Goal: Task Accomplishment & Management: Use online tool/utility

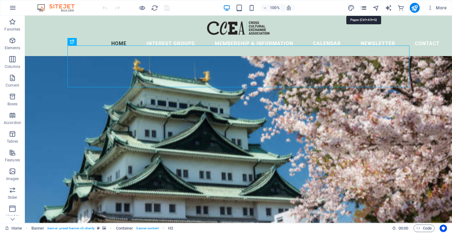
click at [365, 8] on icon "pages" at bounding box center [363, 7] width 7 height 7
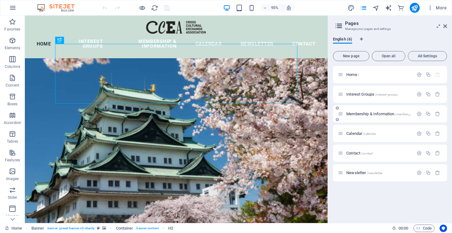
click at [360, 113] on span "Membership & Information /membership-information" at bounding box center [388, 113] width 85 height 5
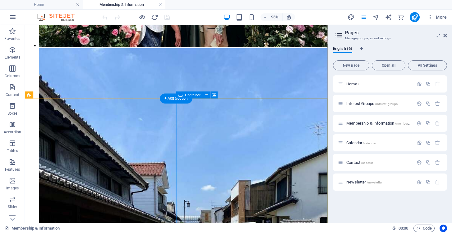
scroll to position [1585, 0]
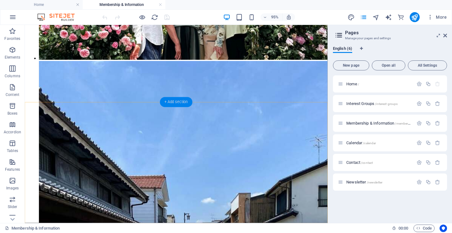
click at [176, 102] on div "+ Add section" at bounding box center [176, 102] width 33 height 10
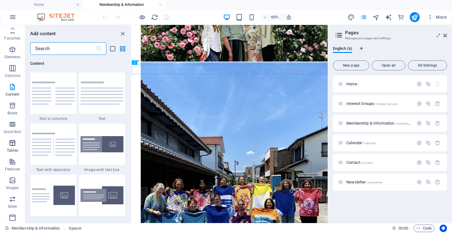
scroll to position [0, 0]
click at [62, 49] on input "text" at bounding box center [63, 48] width 66 height 12
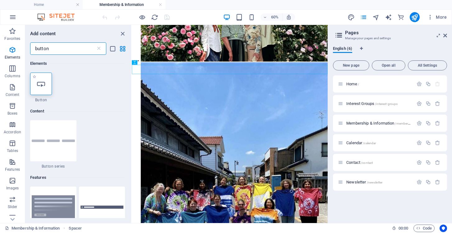
type input "button"
click at [41, 85] on icon at bounding box center [41, 84] width 8 height 8
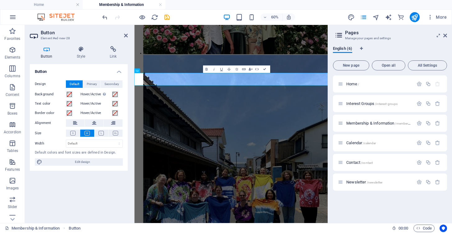
scroll to position [1579, 0]
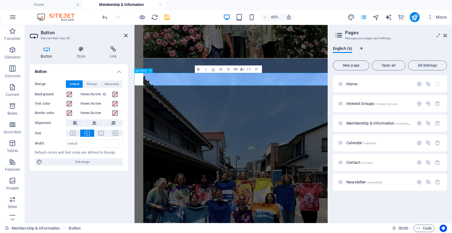
click at [113, 50] on icon at bounding box center [113, 49] width 29 height 6
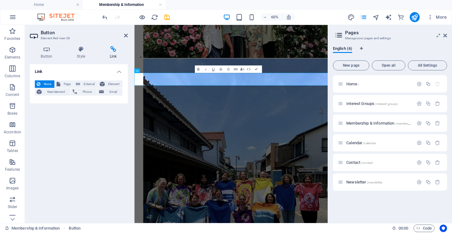
click at [116, 52] on icon at bounding box center [113, 49] width 29 height 6
click at [83, 85] on span "External" at bounding box center [89, 83] width 14 height 7
select select "blank"
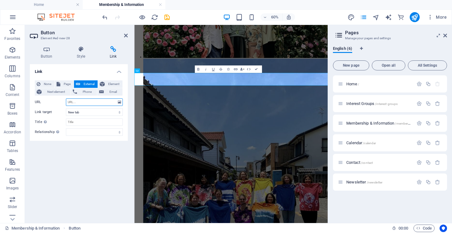
click at [77, 102] on input "URL" at bounding box center [94, 101] width 57 height 7
type input "[URL][DOMAIN_NAME]"
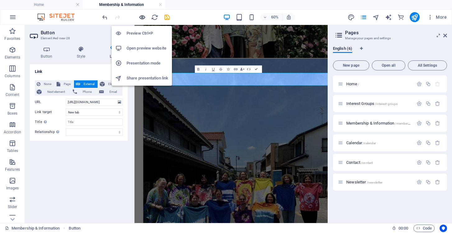
click at [141, 16] on icon "button" at bounding box center [142, 17] width 7 height 7
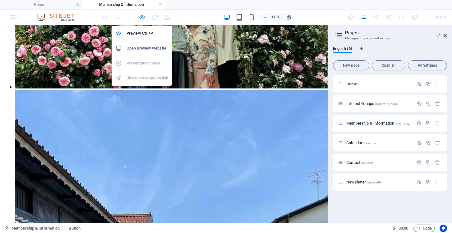
click at [143, 16] on icon "button" at bounding box center [142, 17] width 7 height 7
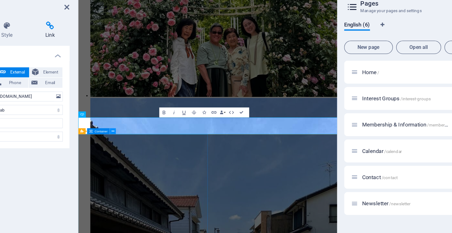
click at [160, 129] on icon at bounding box center [160, 128] width 2 height 4
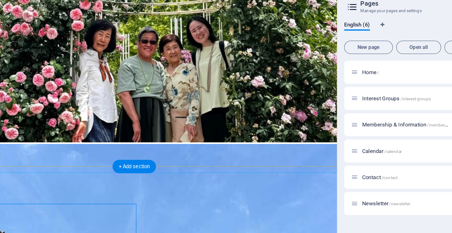
scroll to position [1514, 0]
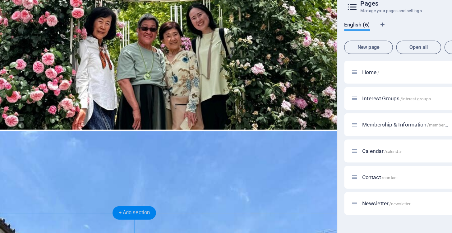
click at [172, 189] on div "+ Add section" at bounding box center [176, 189] width 33 height 10
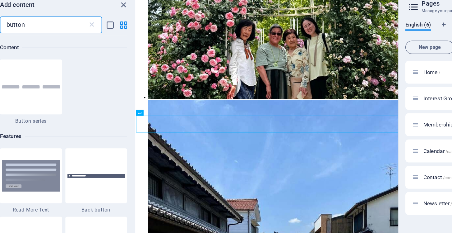
scroll to position [48, 0]
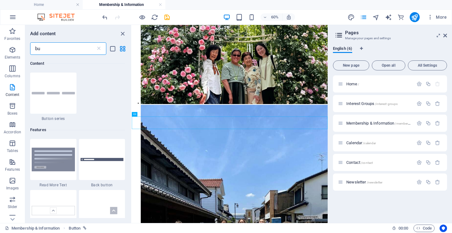
type input "b"
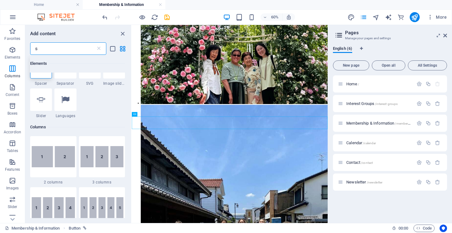
scroll to position [0, 0]
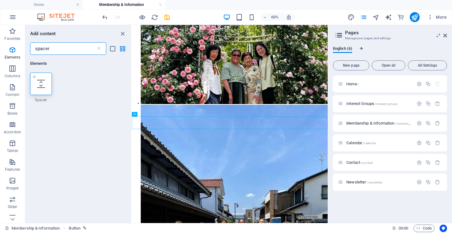
type input "spacer"
click at [45, 86] on icon at bounding box center [41, 84] width 8 height 8
select select "px"
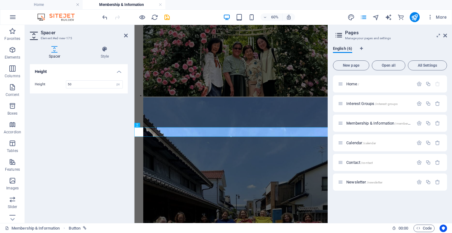
scroll to position [1510, 0]
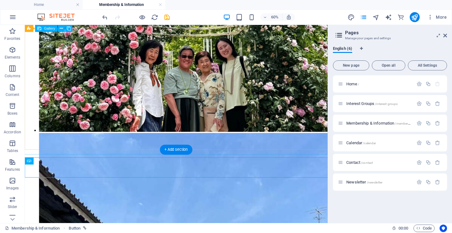
scroll to position [1519, 0]
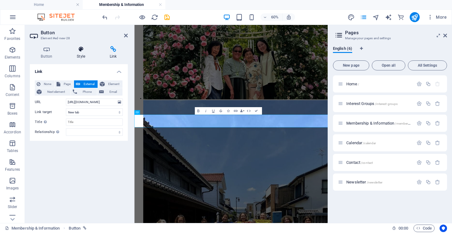
click at [76, 52] on icon at bounding box center [81, 49] width 30 height 6
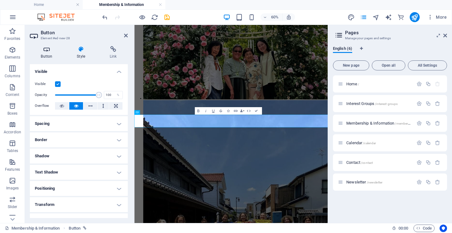
click at [48, 52] on h4 "Button" at bounding box center [48, 52] width 36 height 13
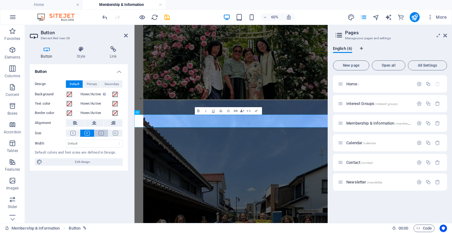
click at [102, 132] on icon at bounding box center [101, 133] width 5 height 5
click at [117, 133] on icon at bounding box center [115, 133] width 5 height 5
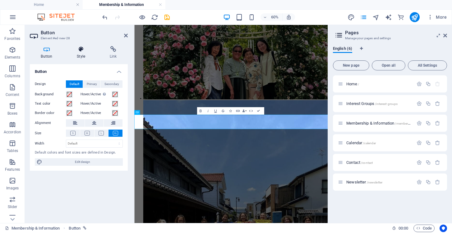
click at [84, 53] on h4 "Style" at bounding box center [82, 52] width 33 height 13
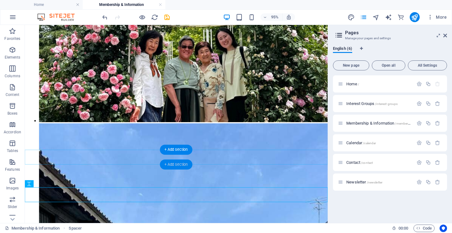
click at [179, 163] on div "+ Add section" at bounding box center [176, 164] width 33 height 10
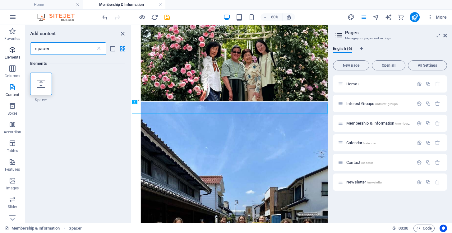
click at [14, 51] on icon "button" at bounding box center [12, 49] width 7 height 7
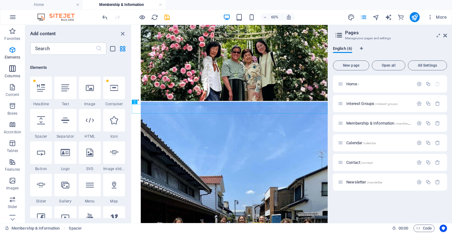
scroll to position [66, 0]
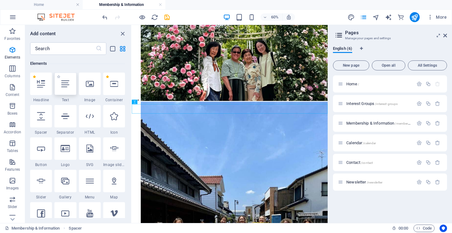
click at [66, 87] on icon at bounding box center [65, 84] width 8 height 8
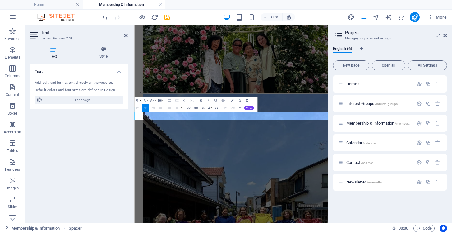
scroll to position [1514, 0]
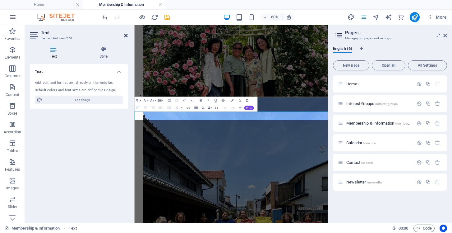
click at [126, 38] on link at bounding box center [126, 35] width 4 height 5
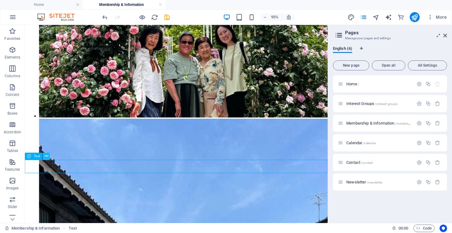
click at [48, 155] on icon at bounding box center [46, 156] width 3 height 6
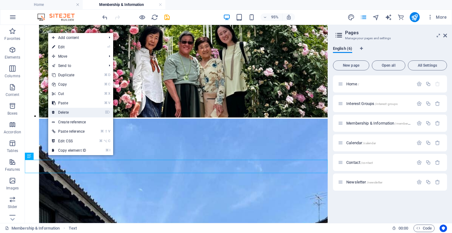
click at [70, 109] on link "⌦ Delete" at bounding box center [69, 112] width 42 height 9
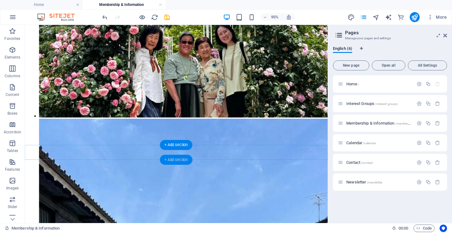
click at [176, 158] on div "+ Add section" at bounding box center [176, 159] width 33 height 10
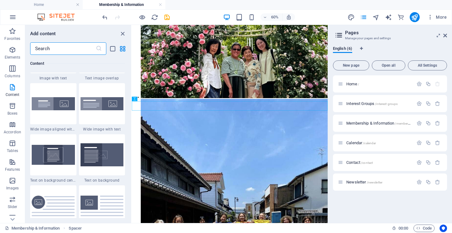
scroll to position [1230, 0]
click at [66, 107] on img at bounding box center [53, 103] width 43 height 13
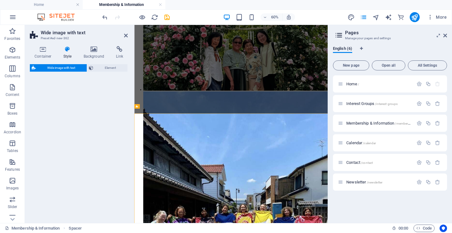
select select "%"
select select "rem"
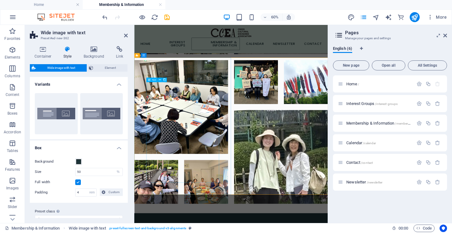
scroll to position [1605, 0]
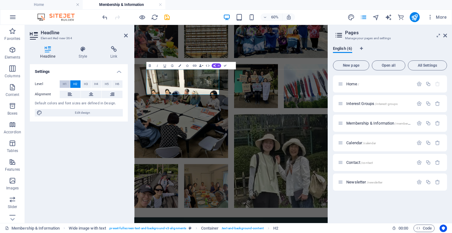
click at [65, 80] on span "H1" at bounding box center [65, 83] width 4 height 7
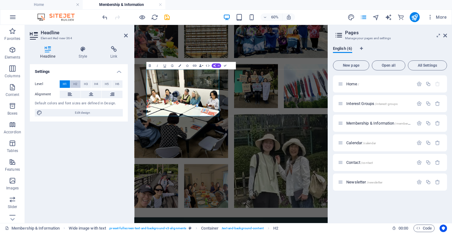
click at [76, 83] on span "H2" at bounding box center [75, 83] width 4 height 7
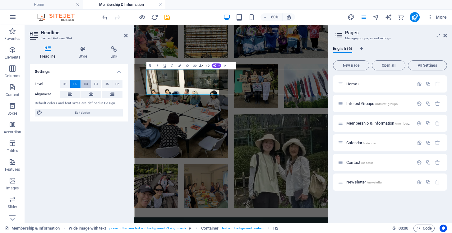
click at [85, 83] on span "H3" at bounding box center [86, 83] width 4 height 7
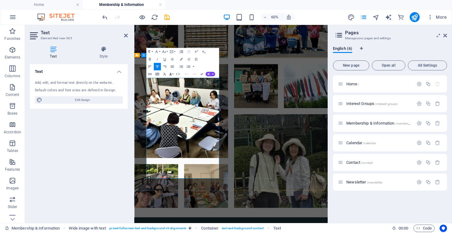
drag, startPoint x: 160, startPoint y: 120, endPoint x: 245, endPoint y: 274, distance: 175.5
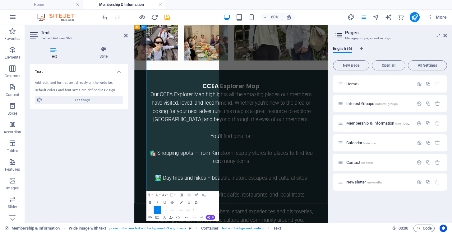
scroll to position [1850, 0]
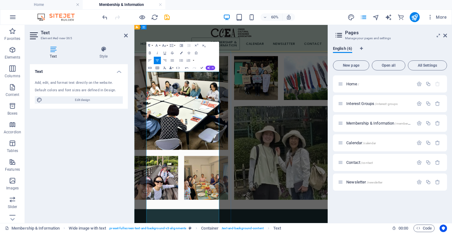
scroll to position [1607, 0]
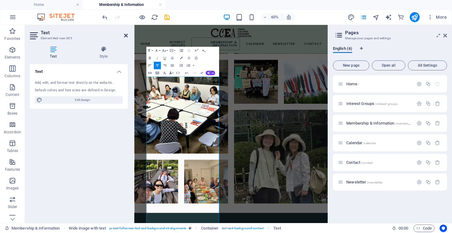
click at [125, 35] on icon at bounding box center [126, 35] width 4 height 5
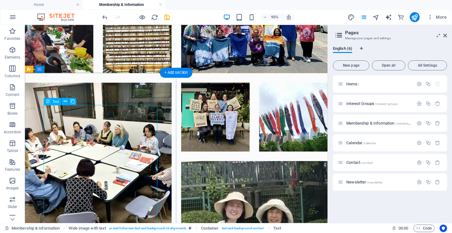
scroll to position [1623, 0]
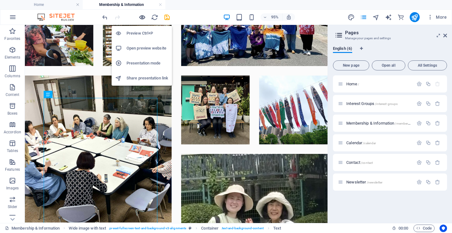
click at [144, 14] on icon "button" at bounding box center [142, 17] width 7 height 7
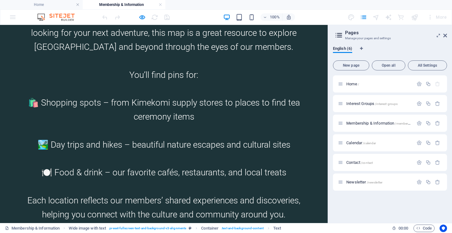
scroll to position [2000, 0]
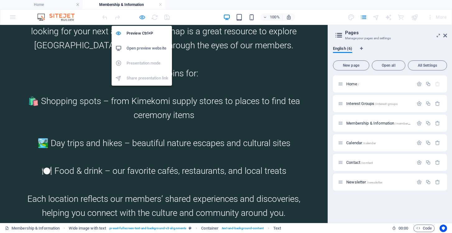
click at [143, 18] on icon "button" at bounding box center [142, 17] width 7 height 7
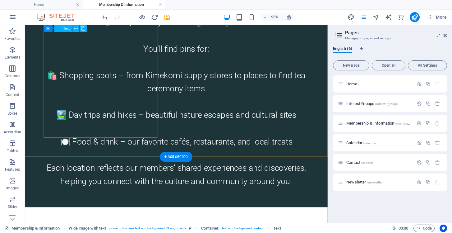
scroll to position [2017, 0]
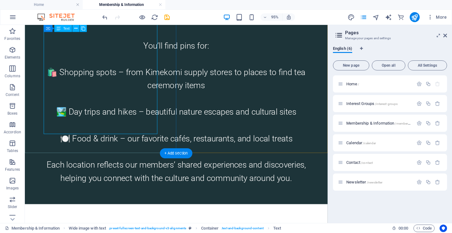
click at [115, 91] on div "Our CCEA Explorer Map highlights all the amazing places our members have visite…" at bounding box center [184, 81] width 279 height 223
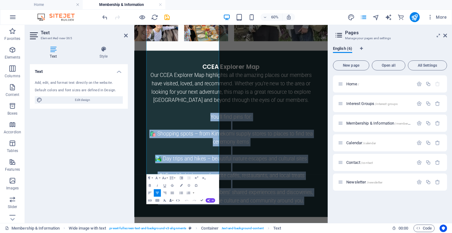
scroll to position [1891, 0]
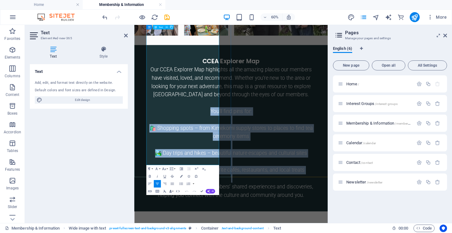
drag, startPoint x: 176, startPoint y: 250, endPoint x: 243, endPoint y: 177, distance: 99.7
click at [243, 177] on div "Our CCEA Explorer Map highlights all the amazing places our members have visite…" at bounding box center [295, 203] width 283 height 223
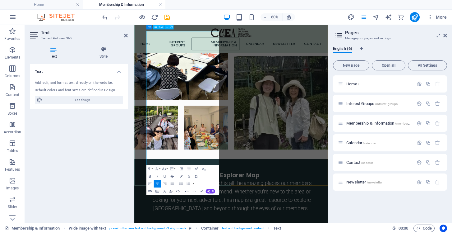
scroll to position [1682, 0]
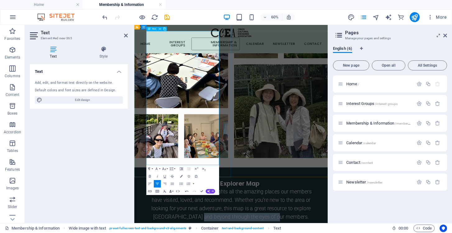
drag, startPoint x: 248, startPoint y: 166, endPoint x: 186, endPoint y: 153, distance: 63.6
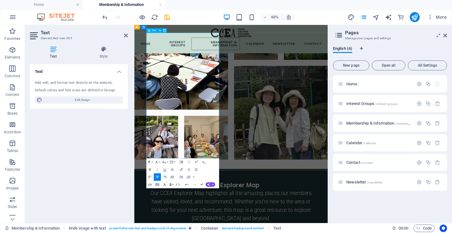
scroll to position [1681, 0]
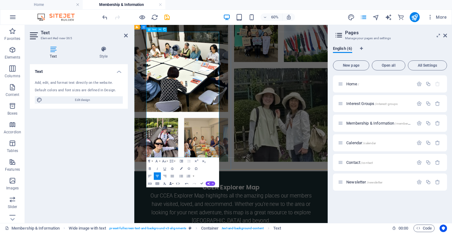
drag, startPoint x: 198, startPoint y: 196, endPoint x: 156, endPoint y: 200, distance: 42.2
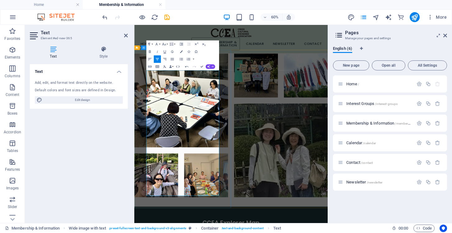
scroll to position [1617, 0]
drag, startPoint x: 245, startPoint y: 137, endPoint x: 212, endPoint y: 133, distance: 32.9
drag, startPoint x: 245, startPoint y: 136, endPoint x: 194, endPoint y: 132, distance: 51.4
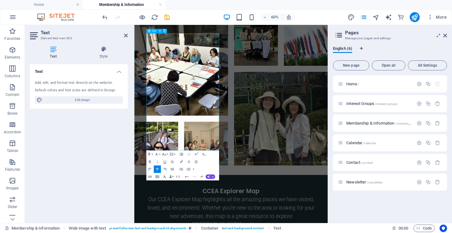
scroll to position [1679, 0]
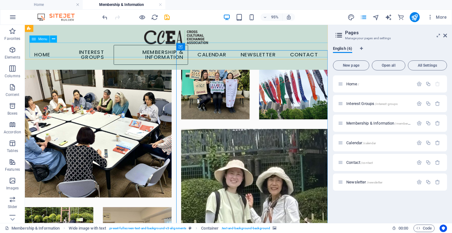
scroll to position [1639, 0]
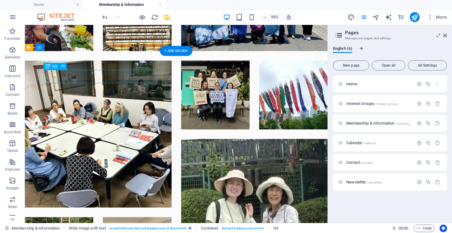
scroll to position [1630, 0]
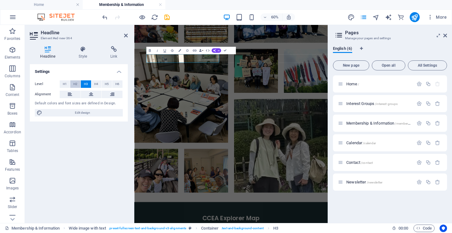
click at [73, 83] on button "H2" at bounding box center [75, 83] width 10 height 7
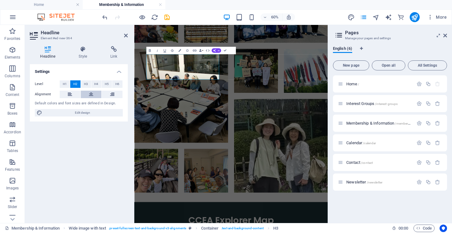
click at [92, 95] on icon at bounding box center [91, 93] width 4 height 7
click at [69, 83] on button "H1" at bounding box center [65, 83] width 10 height 7
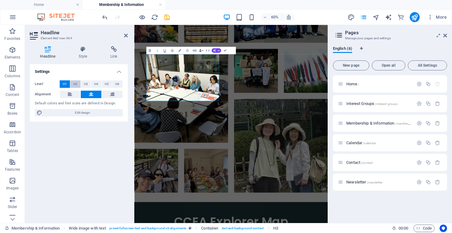
click at [76, 83] on span "H2" at bounding box center [75, 83] width 4 height 7
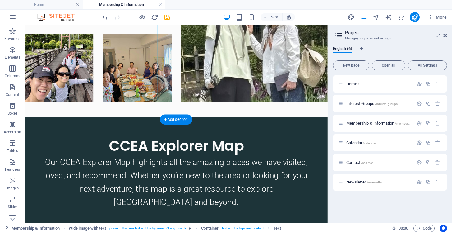
scroll to position [1846, 0]
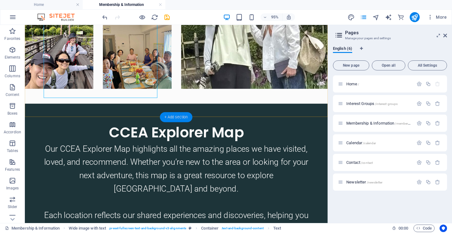
click at [182, 116] on div "+ Add section" at bounding box center [176, 117] width 33 height 10
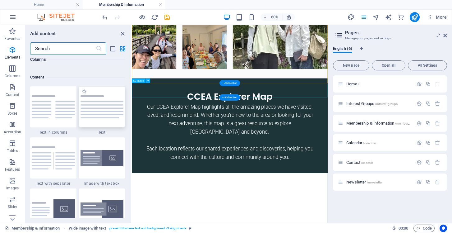
scroll to position [1088, 0]
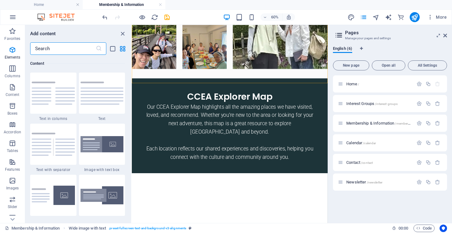
click at [78, 48] on input "text" at bounding box center [63, 48] width 66 height 12
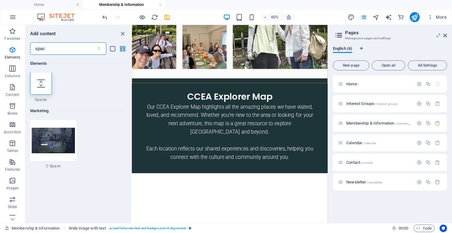
scroll to position [0, 0]
type input "spac"
click at [39, 82] on icon at bounding box center [41, 84] width 8 height 8
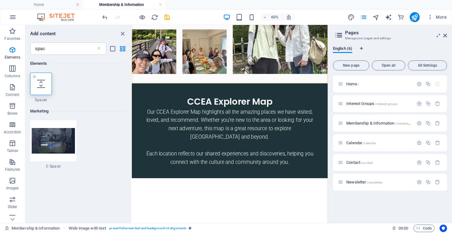
select select "px"
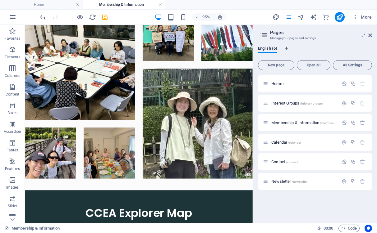
scroll to position [1695, 0]
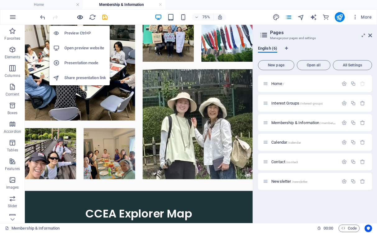
click at [81, 16] on icon "button" at bounding box center [79, 17] width 7 height 7
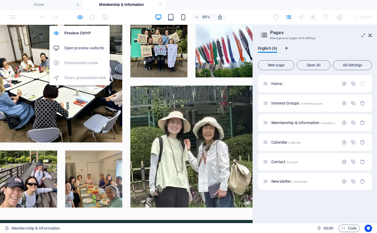
click at [81, 16] on icon "button" at bounding box center [79, 17] width 7 height 7
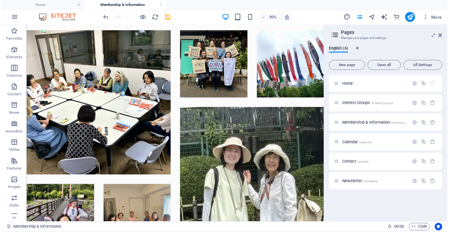
scroll to position [1666, 0]
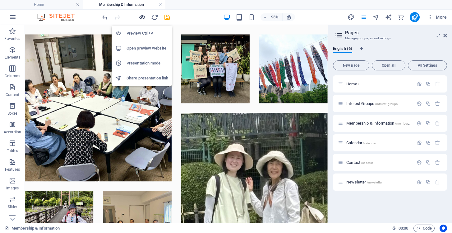
click at [141, 18] on icon "button" at bounding box center [142, 17] width 7 height 7
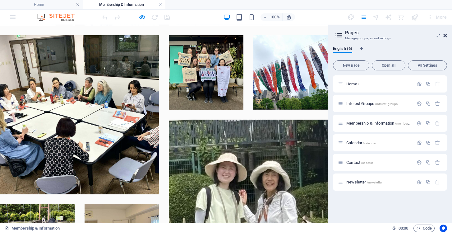
click at [446, 37] on icon at bounding box center [445, 35] width 4 height 5
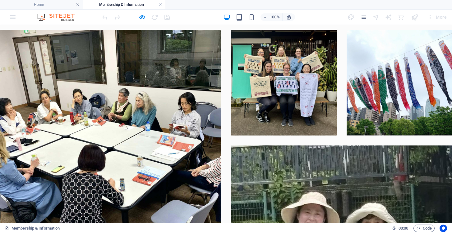
scroll to position [1745, 0]
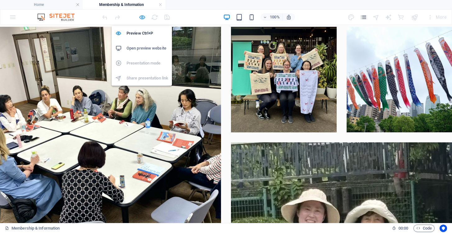
click at [143, 17] on icon "button" at bounding box center [142, 17] width 7 height 7
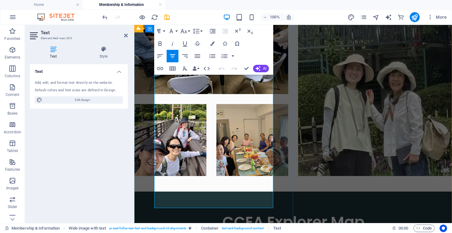
scroll to position [1762, 0]
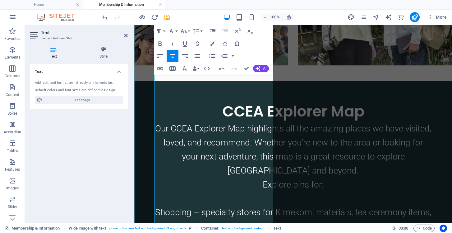
scroll to position [1872, 0]
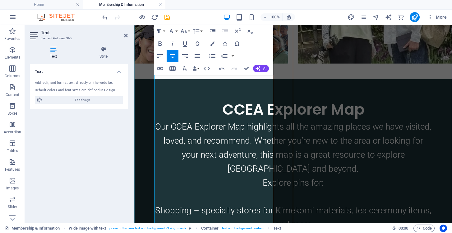
drag, startPoint x: 225, startPoint y: 137, endPoint x: 207, endPoint y: 122, distance: 23.1
drag, startPoint x: 230, startPoint y: 163, endPoint x: 227, endPoint y: 150, distance: 13.2
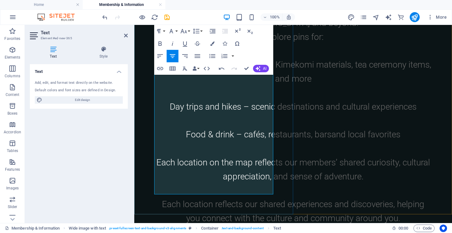
scroll to position [2021, 0]
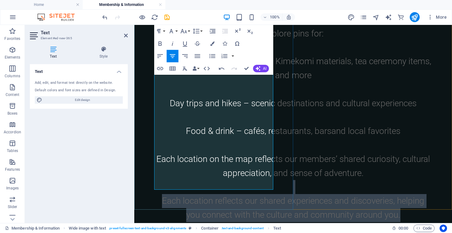
drag, startPoint x: 262, startPoint y: 182, endPoint x: 160, endPoint y: 113, distance: 123.1
click at [160, 113] on div "Our CCEA Explorer Map highlights all the amazing places we have visited, loved,…" at bounding box center [293, 96] width 278 height 251
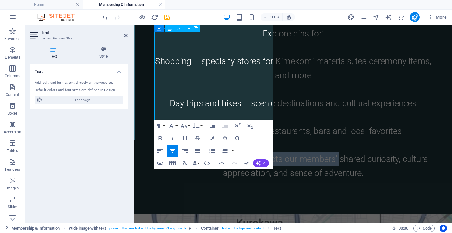
drag, startPoint x: 243, startPoint y: 68, endPoint x: 187, endPoint y: 35, distance: 65.4
click at [188, 38] on div "Our CCEA Explorer Map highlights all the amazing places we have visited, loved,…" at bounding box center [293, 82] width 278 height 223
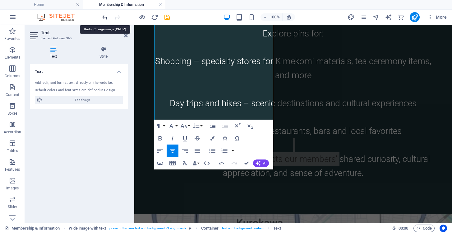
click at [106, 16] on icon "undo" at bounding box center [104, 17] width 7 height 7
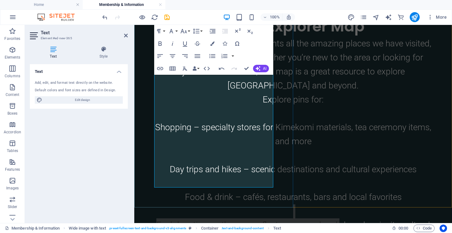
scroll to position [1957, 0]
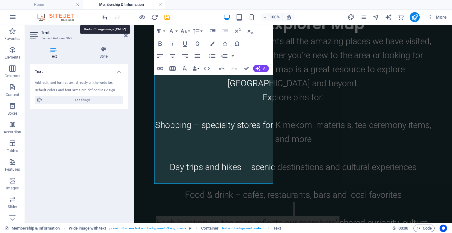
click at [105, 16] on icon "undo" at bounding box center [104, 17] width 7 height 7
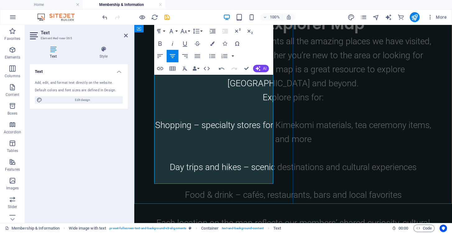
click at [263, 216] on p "Each location on the map reflects our members’ shared curiosity, cultural appre…" at bounding box center [293, 230] width 278 height 28
drag, startPoint x: 241, startPoint y: 133, endPoint x: 205, endPoint y: 134, distance: 36.4
click at [205, 216] on p "Each location on the map reflects our members’ shared curiosity, cultural appre…" at bounding box center [293, 230] width 278 height 28
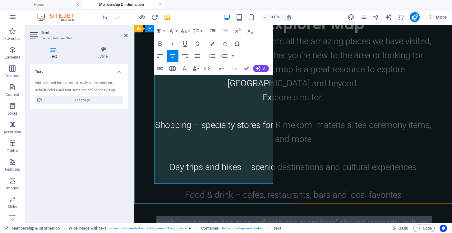
drag, startPoint x: 265, startPoint y: 164, endPoint x: 153, endPoint y: 121, distance: 119.8
click at [153, 121] on div "CCEA Explorer Map Our CCEA Explorer Map highlights all the amazing places we ha…" at bounding box center [293, 135] width 318 height 283
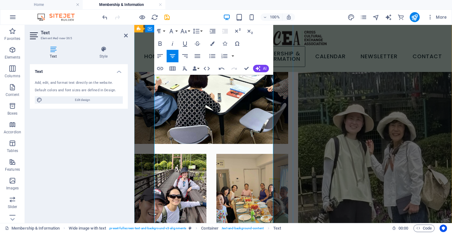
scroll to position [1702, 0]
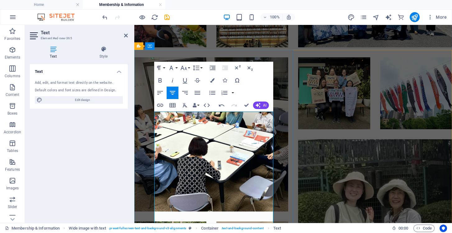
scroll to position [1644, 0]
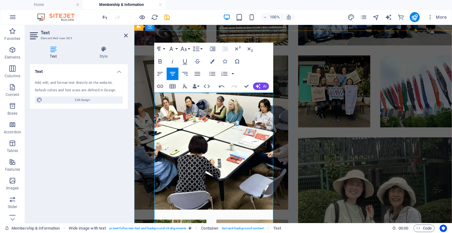
scroll to position [1658, 0]
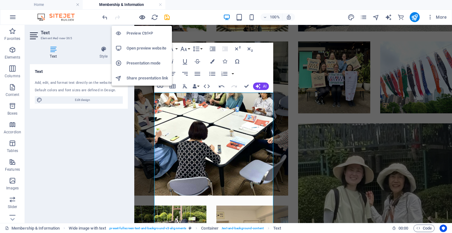
click at [141, 16] on icon "button" at bounding box center [142, 17] width 7 height 7
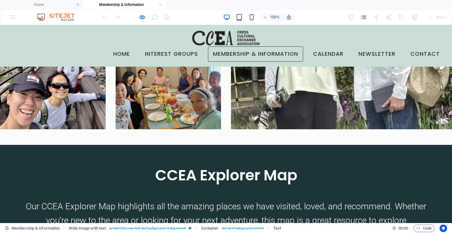
scroll to position [1961, 0]
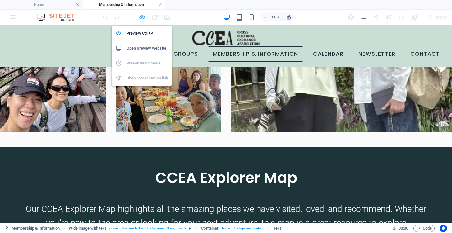
click at [141, 18] on icon "button" at bounding box center [142, 17] width 7 height 7
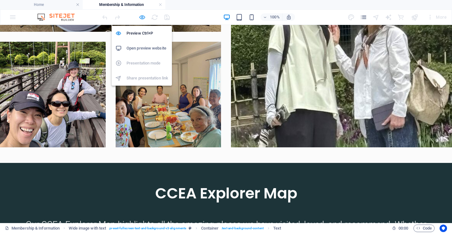
scroll to position [1645, 0]
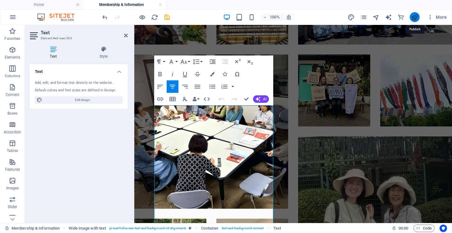
click at [414, 14] on icon "publish" at bounding box center [414, 17] width 7 height 7
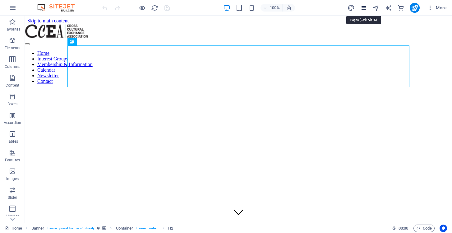
click at [363, 7] on icon "pages" at bounding box center [363, 7] width 7 height 7
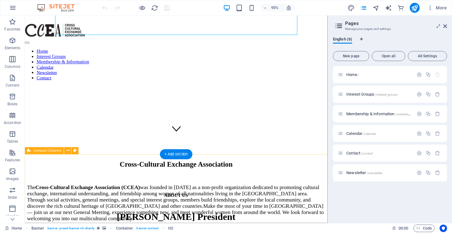
scroll to position [97, 0]
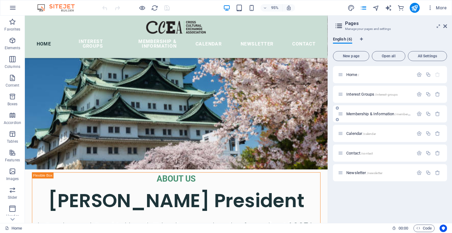
click at [374, 112] on span "Membership & Information /membership-information" at bounding box center [388, 113] width 85 height 5
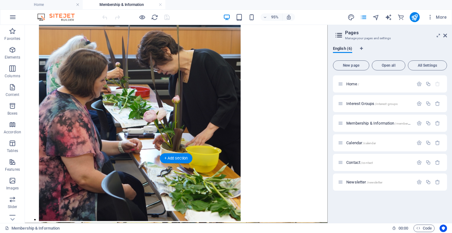
scroll to position [1952, 0]
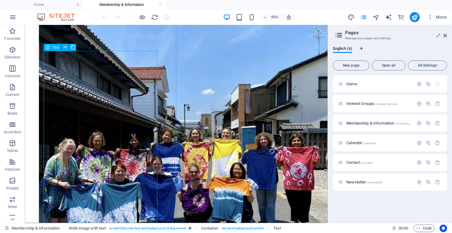
scroll to position [1701, 0]
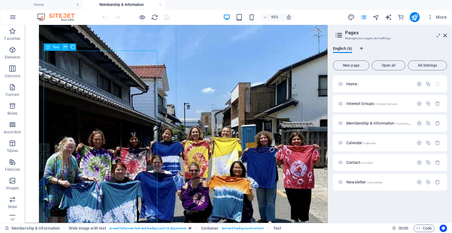
click at [67, 47] on icon at bounding box center [65, 47] width 3 height 6
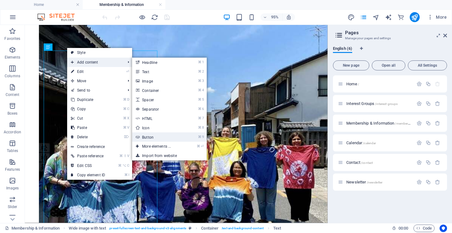
click at [147, 137] on link "⌘ 9 Button" at bounding box center [157, 136] width 51 height 9
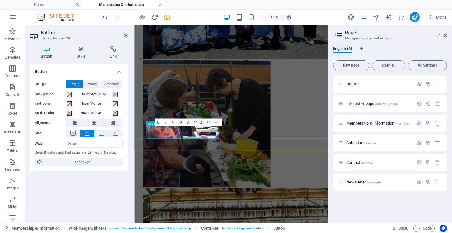
scroll to position [1914, 0]
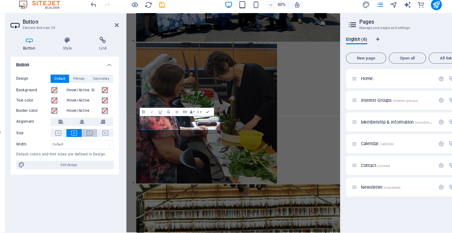
click at [101, 134] on icon at bounding box center [101, 133] width 5 height 5
click at [115, 131] on icon at bounding box center [115, 133] width 5 height 5
click at [88, 131] on icon at bounding box center [87, 133] width 5 height 5
click at [117, 133] on icon at bounding box center [115, 133] width 5 height 5
click at [112, 51] on icon at bounding box center [113, 49] width 29 height 6
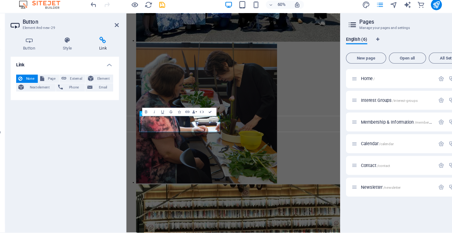
click at [111, 49] on icon at bounding box center [113, 49] width 29 height 6
click at [91, 84] on span "External" at bounding box center [89, 83] width 14 height 7
select select "blank"
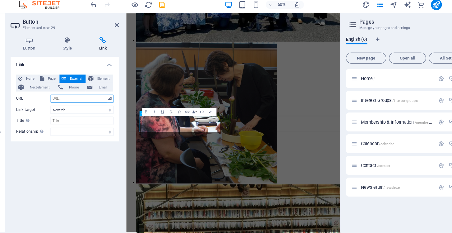
click at [84, 101] on input "URL" at bounding box center [94, 101] width 57 height 7
paste input "[URL][DOMAIN_NAME]"
type input "[URL][DOMAIN_NAME]"
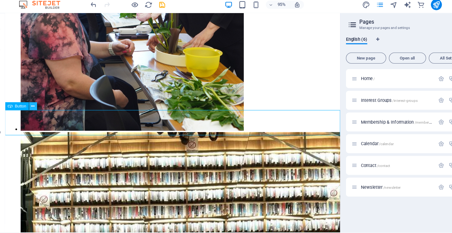
click at [52, 108] on button at bounding box center [50, 108] width 7 height 7
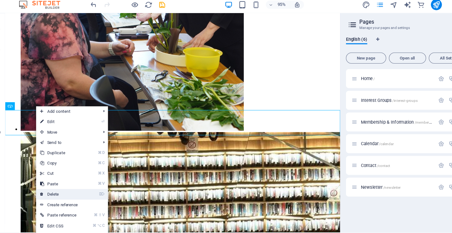
click at [68, 190] on link "⌦ Delete" at bounding box center [74, 187] width 42 height 9
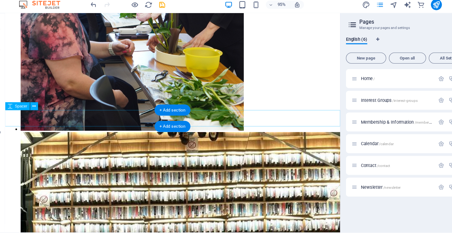
click at [51, 107] on icon at bounding box center [50, 109] width 3 height 6
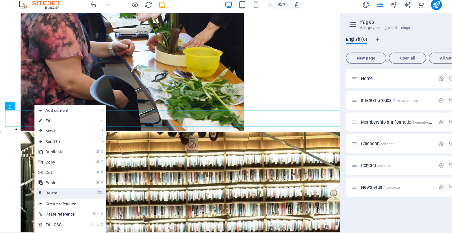
click at [74, 183] on link "⌦ Delete" at bounding box center [72, 186] width 42 height 9
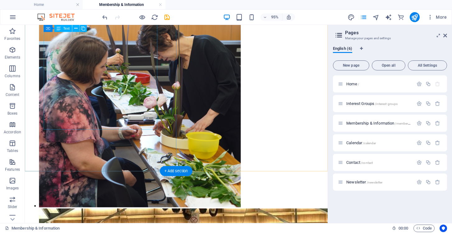
scroll to position [1959, 0]
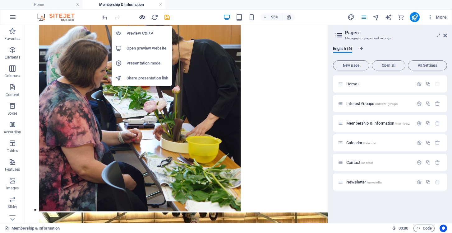
click at [141, 18] on icon "button" at bounding box center [142, 17] width 7 height 7
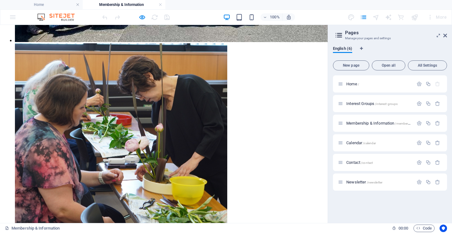
click at [447, 35] on icon at bounding box center [445, 35] width 4 height 5
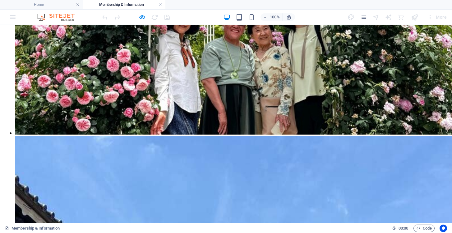
scroll to position [1909, 0]
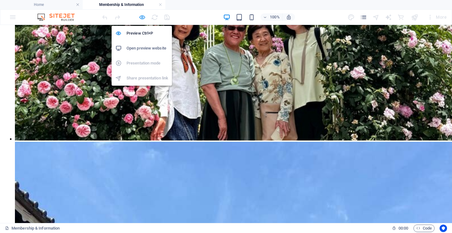
click at [143, 16] on icon "button" at bounding box center [142, 17] width 7 height 7
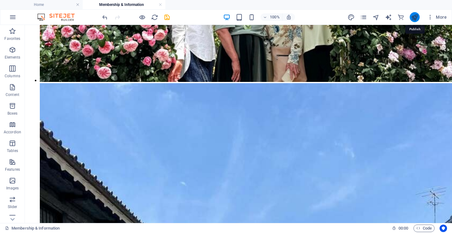
click at [416, 16] on icon "publish" at bounding box center [414, 17] width 7 height 7
